Goal: Transaction & Acquisition: Purchase product/service

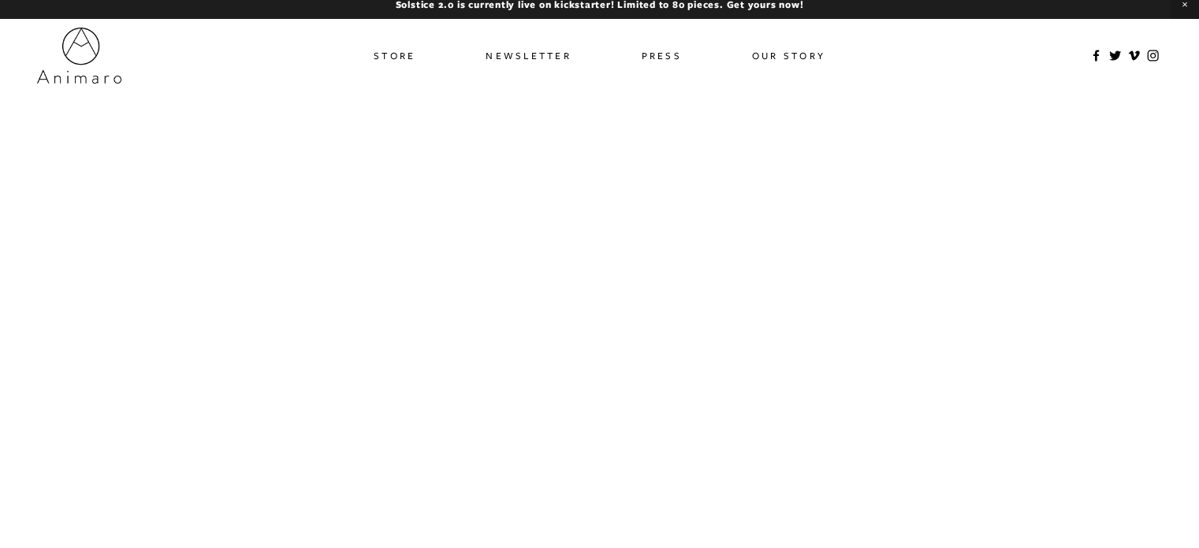
scroll to position [50, 0]
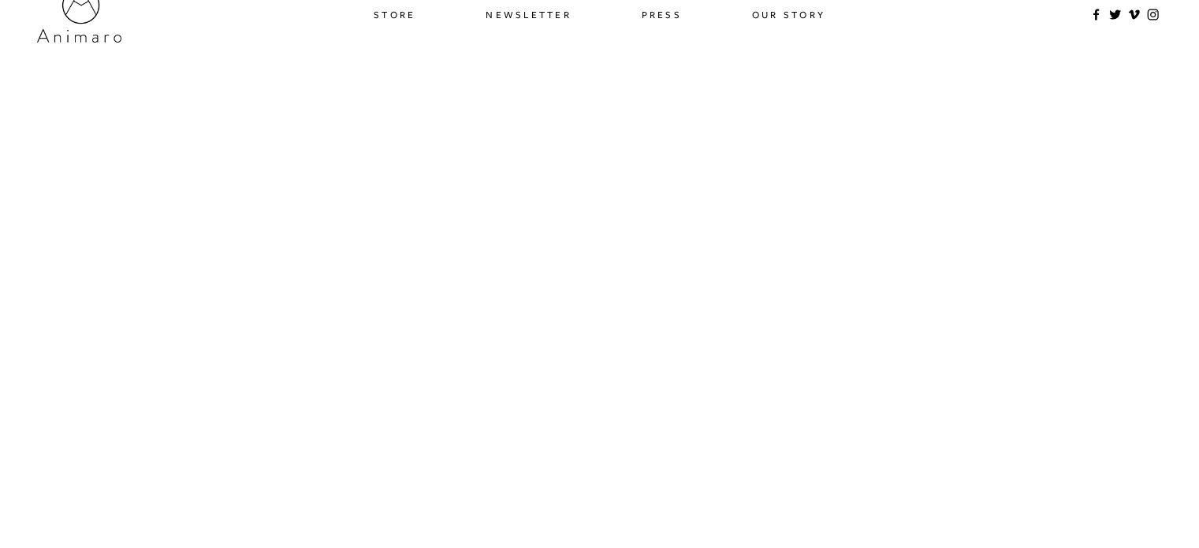
click at [401, 13] on link "Store" at bounding box center [395, 14] width 42 height 23
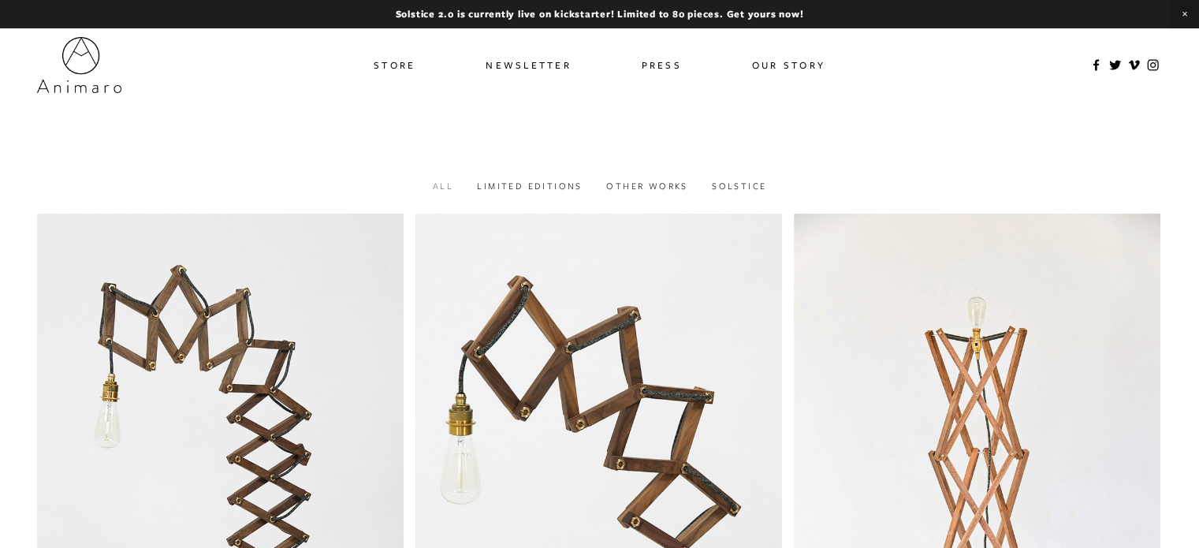
click at [441, 188] on link "All" at bounding box center [443, 186] width 20 height 12
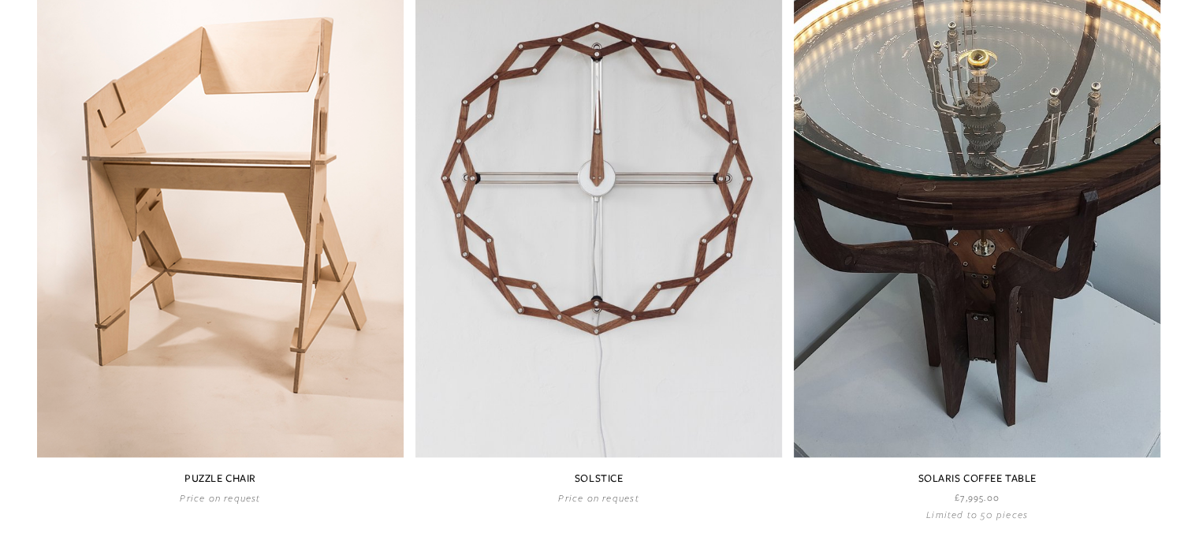
scroll to position [946, 0]
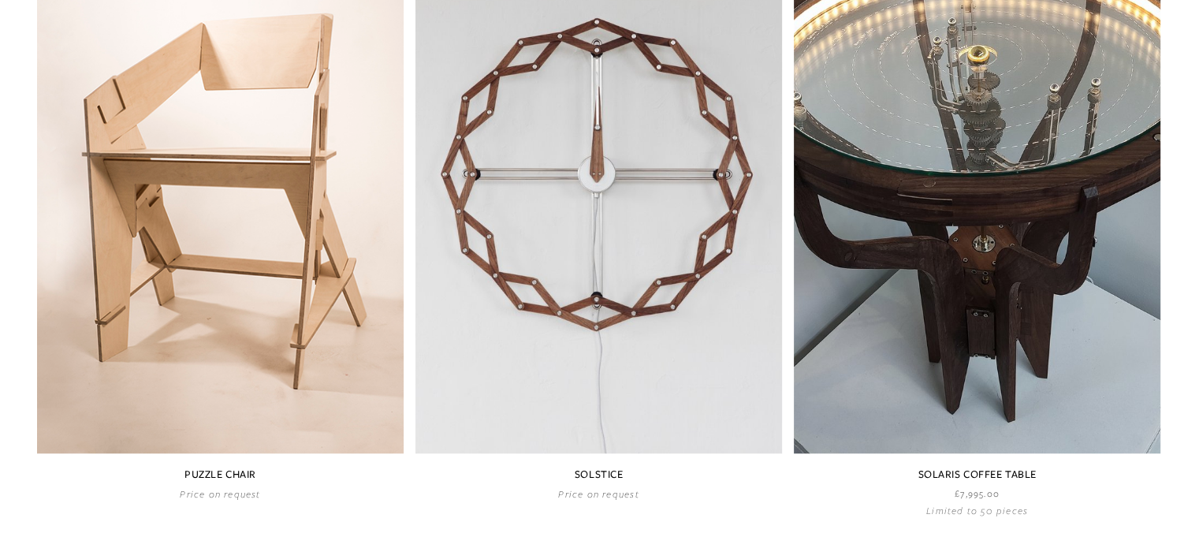
click at [981, 187] on link at bounding box center [977, 210] width 367 height 612
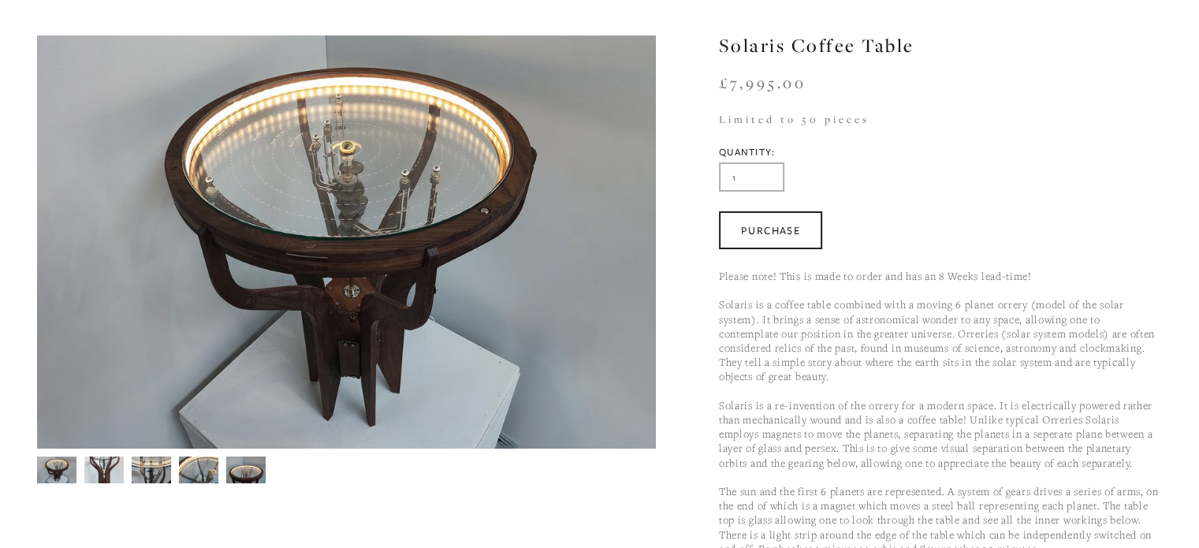
scroll to position [158, 0]
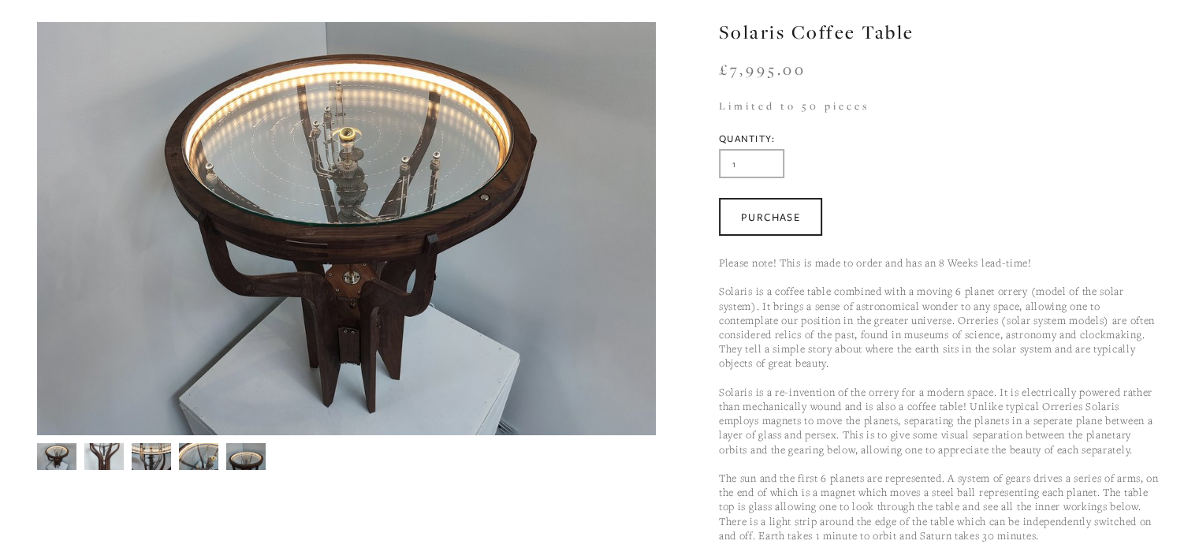
click at [65, 453] on img at bounding box center [56, 456] width 39 height 27
click at [113, 464] on img at bounding box center [103, 457] width 39 height 54
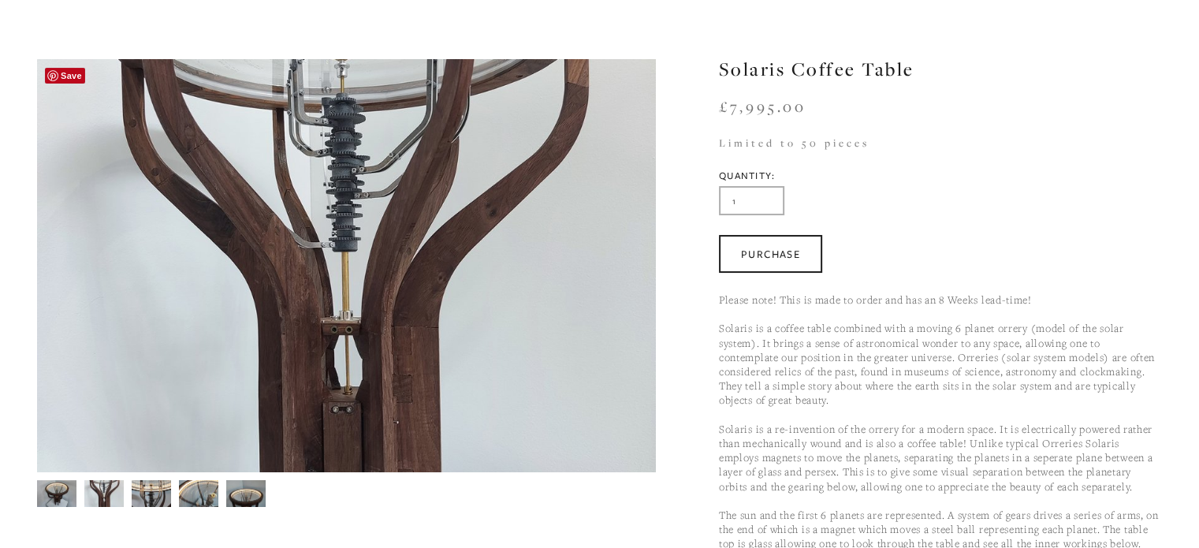
scroll to position [95, 0]
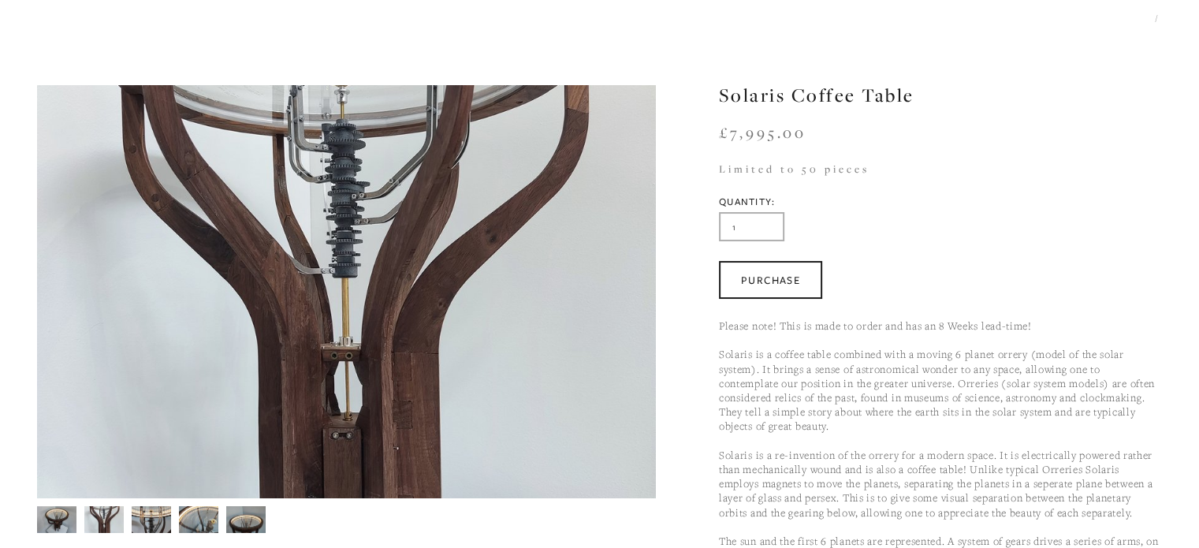
click at [150, 520] on img at bounding box center [151, 519] width 39 height 54
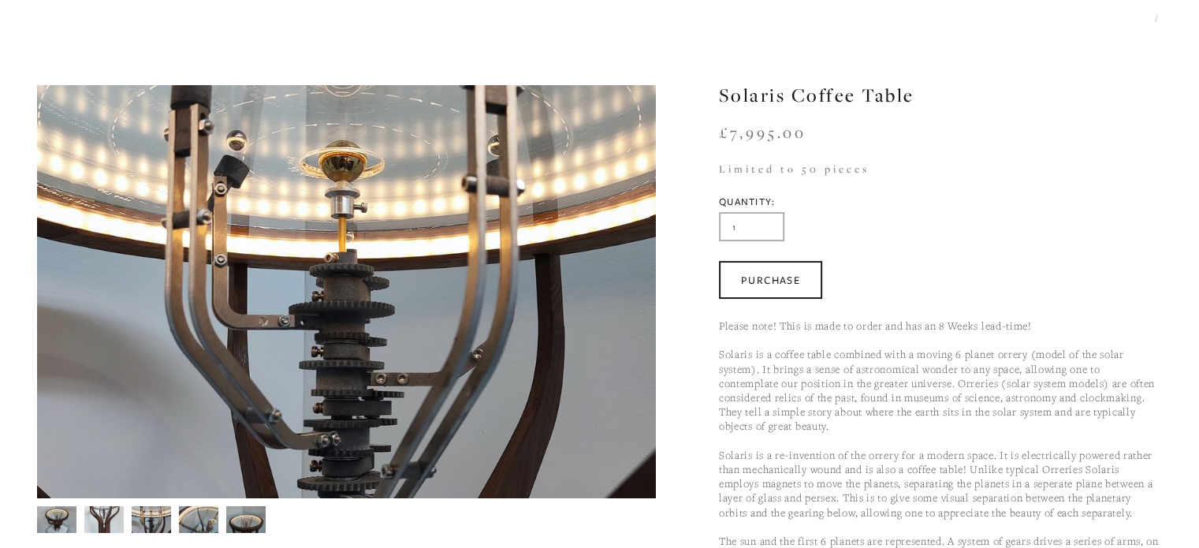
click at [208, 526] on img at bounding box center [198, 519] width 39 height 30
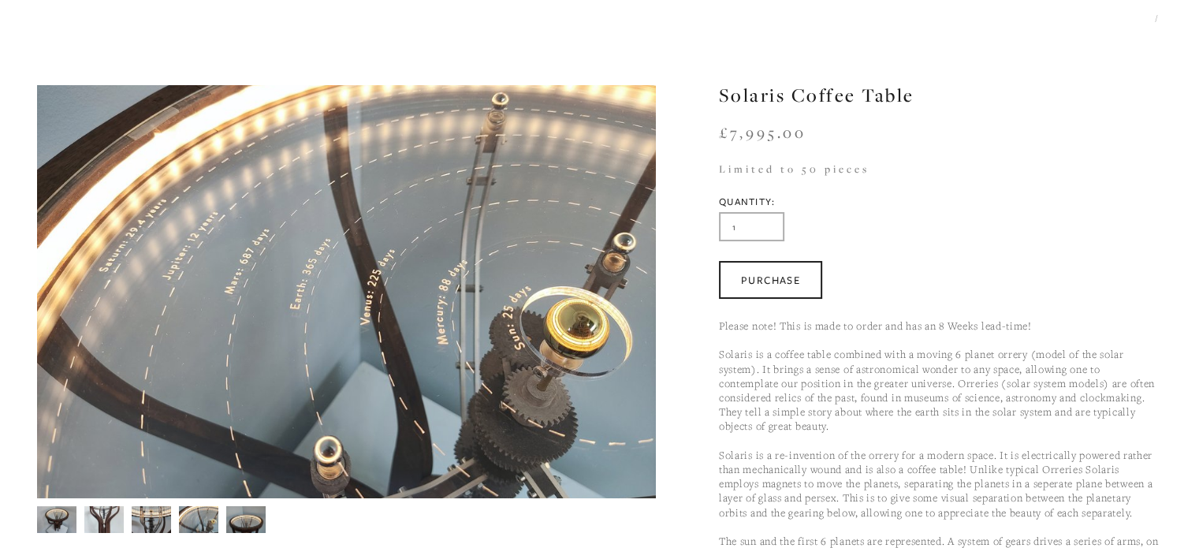
click at [243, 516] on img at bounding box center [245, 519] width 39 height 30
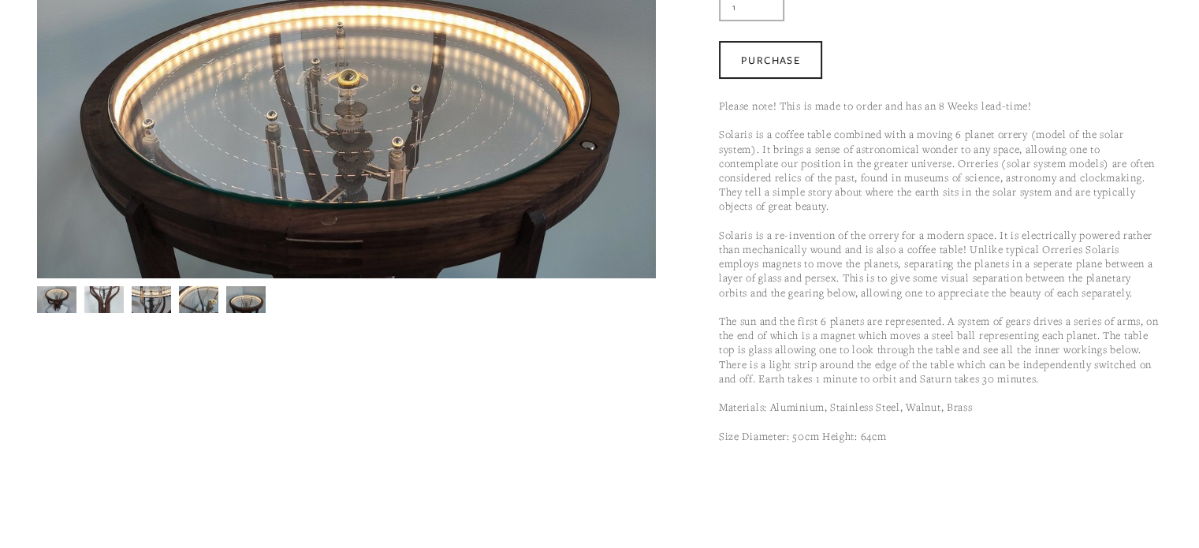
scroll to position [313, 0]
